Goal: Information Seeking & Learning: Learn about a topic

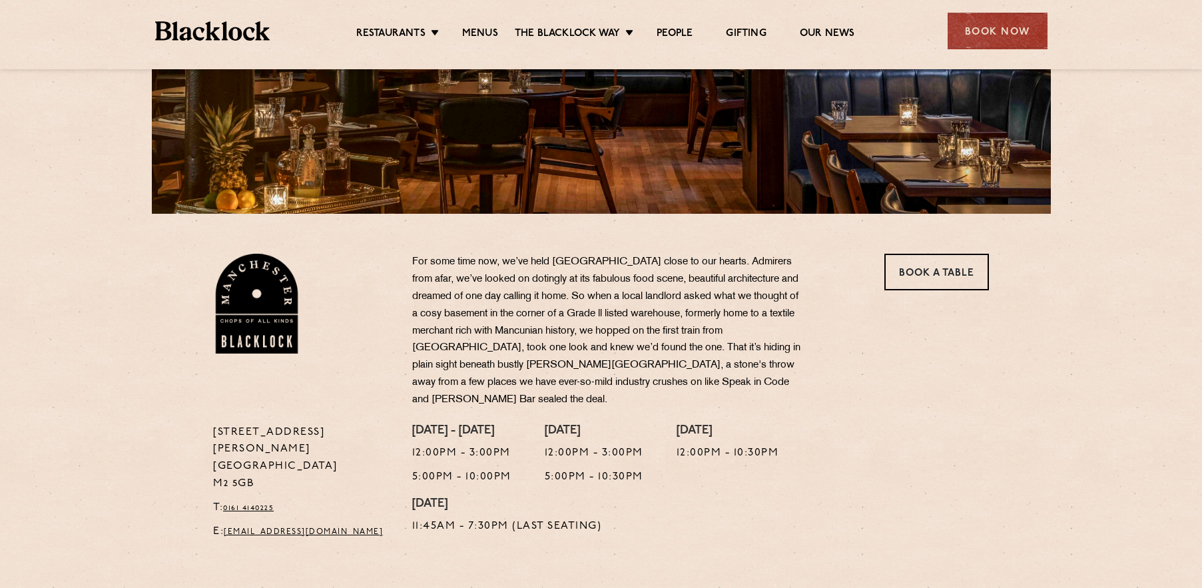
scroll to position [266, 0]
click at [103, 359] on section "37 Peter Street Manchester M2 5GB T: 0161 4140225 E: Manchester@theblacklock.co…" at bounding box center [601, 380] width 1202 height 334
drag, startPoint x: 387, startPoint y: 498, endPoint x: 228, endPoint y: 498, distance: 159.2
click at [228, 523] on p "E: Manchester@theblacklock.com" at bounding box center [302, 531] width 179 height 17
copy link "Manchester@theblacklock.com"
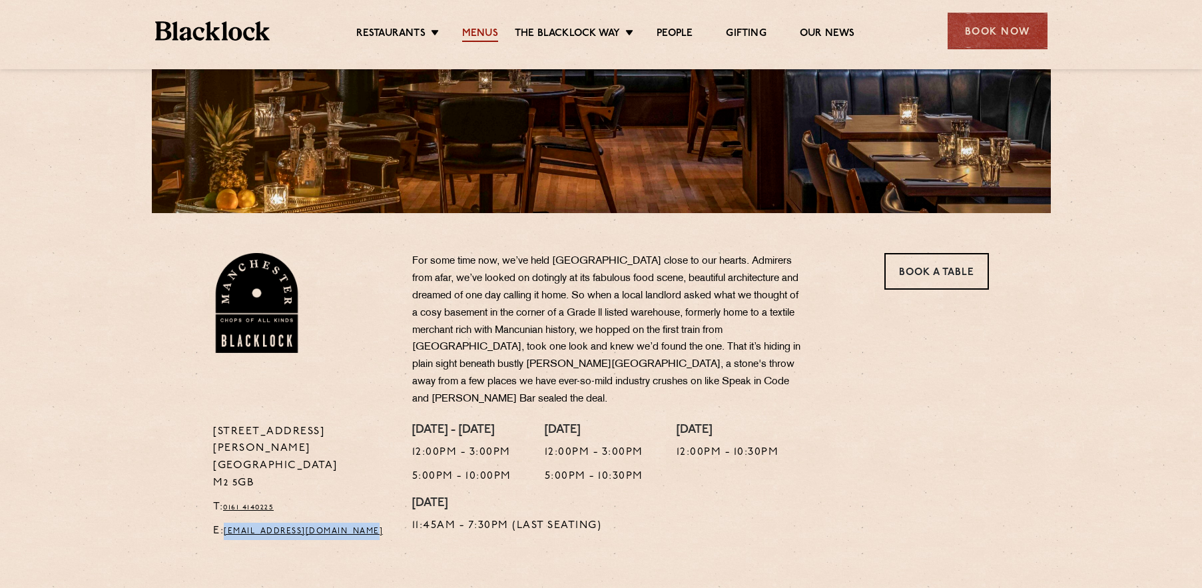
click at [484, 31] on link "Menus" at bounding box center [480, 34] width 36 height 15
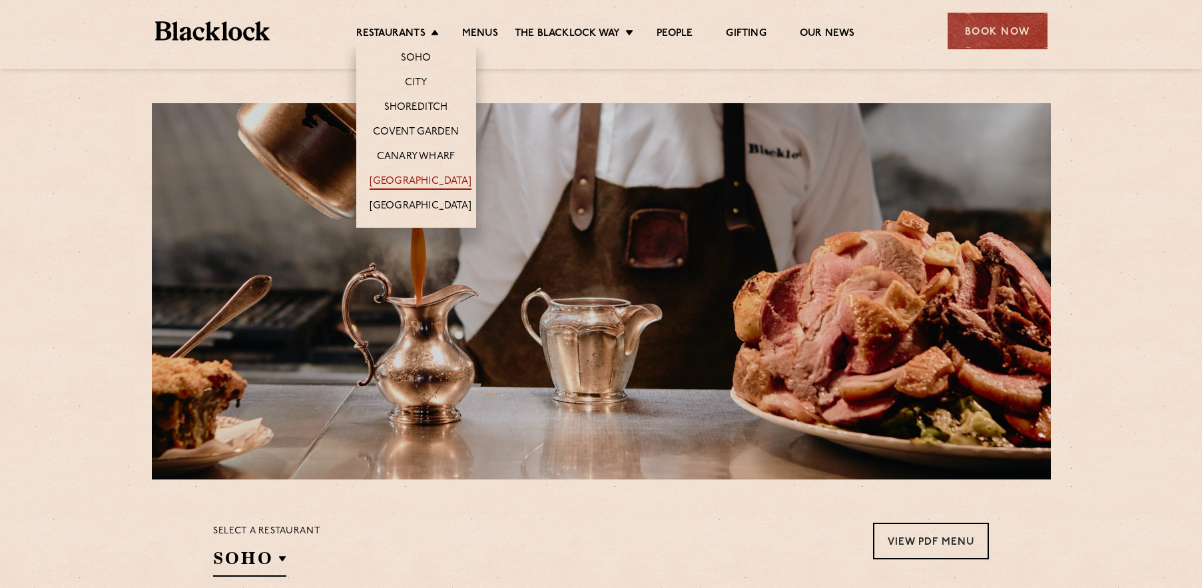
click at [425, 187] on link "[GEOGRAPHIC_DATA]" at bounding box center [421, 182] width 102 height 15
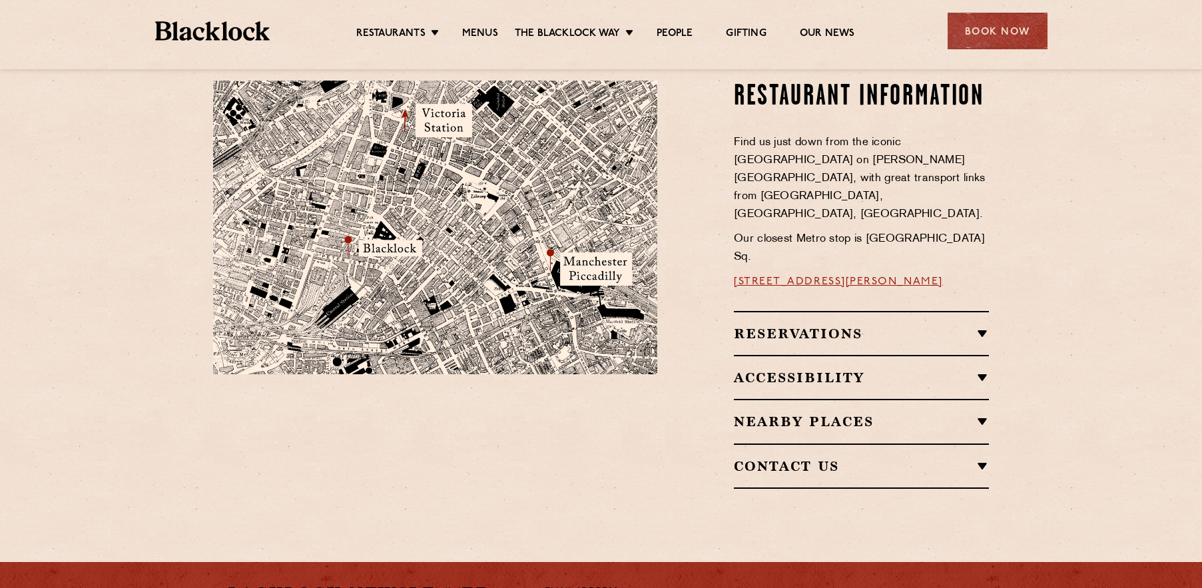
scroll to position [799, 0]
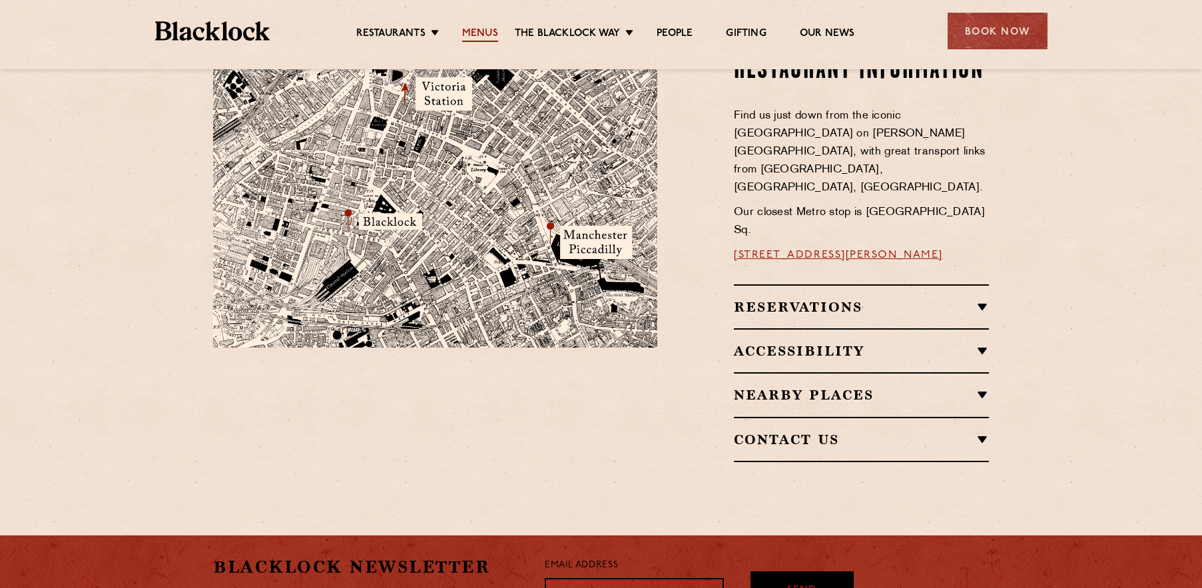
click at [474, 31] on link "Menus" at bounding box center [480, 34] width 36 height 15
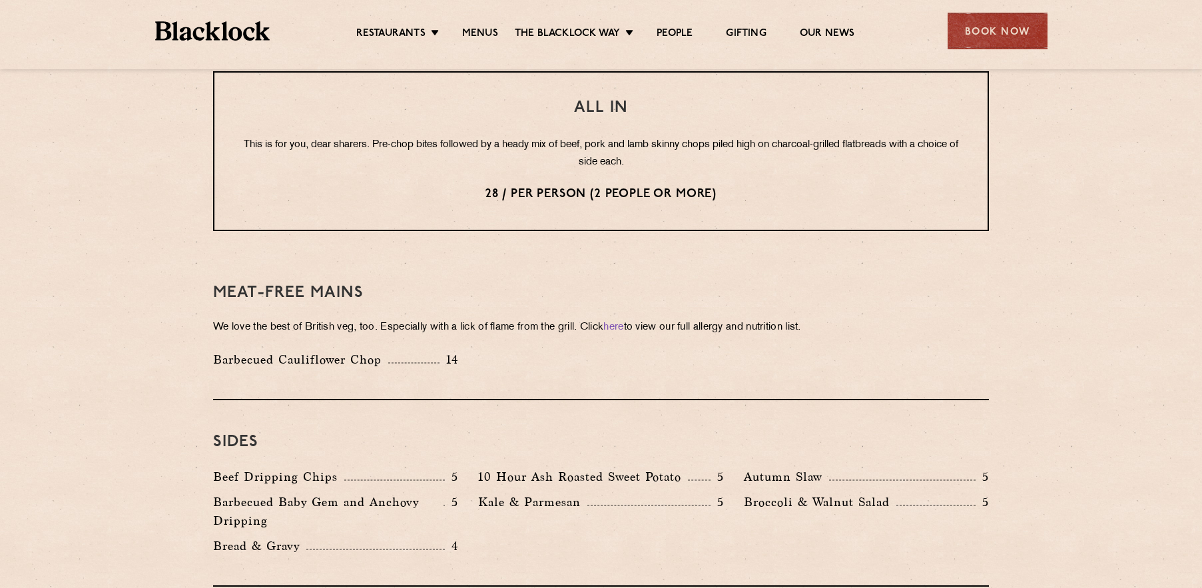
scroll to position [1599, 0]
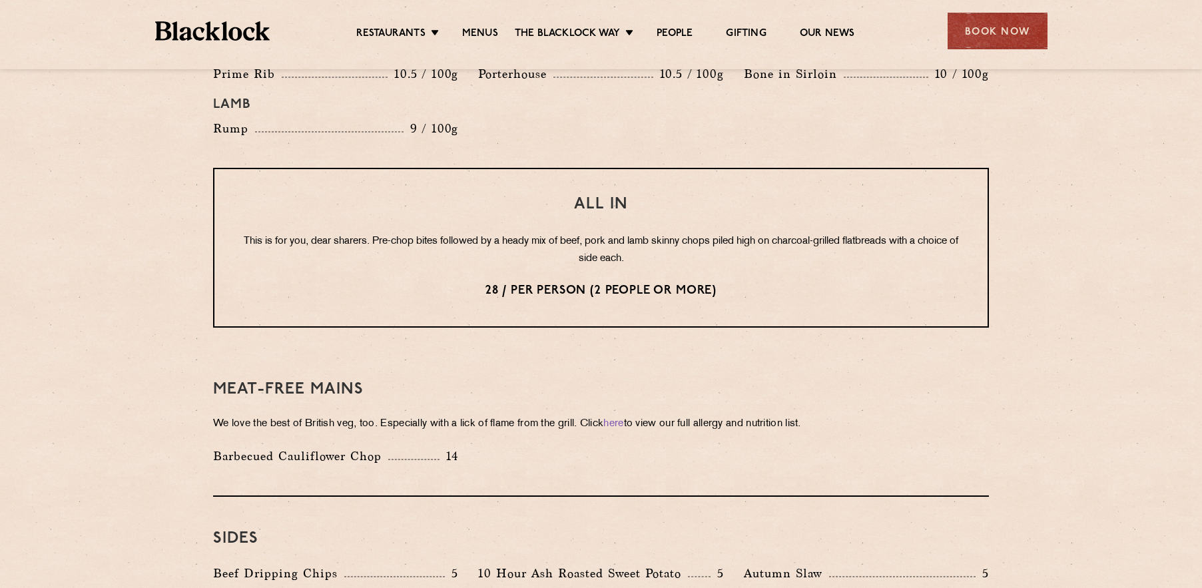
drag, startPoint x: 1078, startPoint y: 295, endPoint x: 1069, endPoint y: 171, distance: 124.3
click at [1078, 295] on section "Pre Chop Bites [PERSON_NAME] Potted Meats & Kimchi 2 Egg & Anchovy 2 Cheese & P…" at bounding box center [601, 20] width 1202 height 1899
